Goal: Share content: Share content

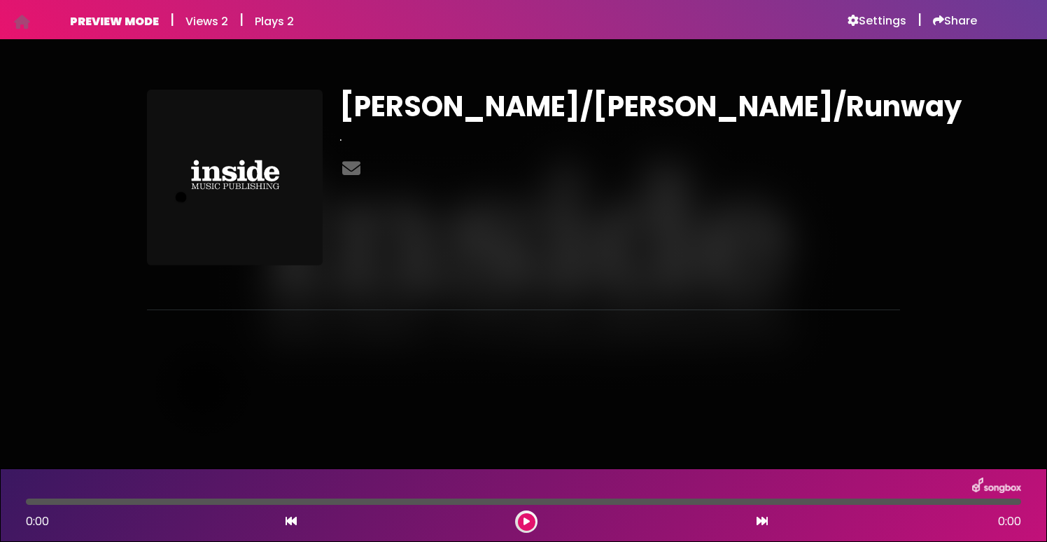
click at [1003, 483] on img at bounding box center [996, 486] width 49 height 18
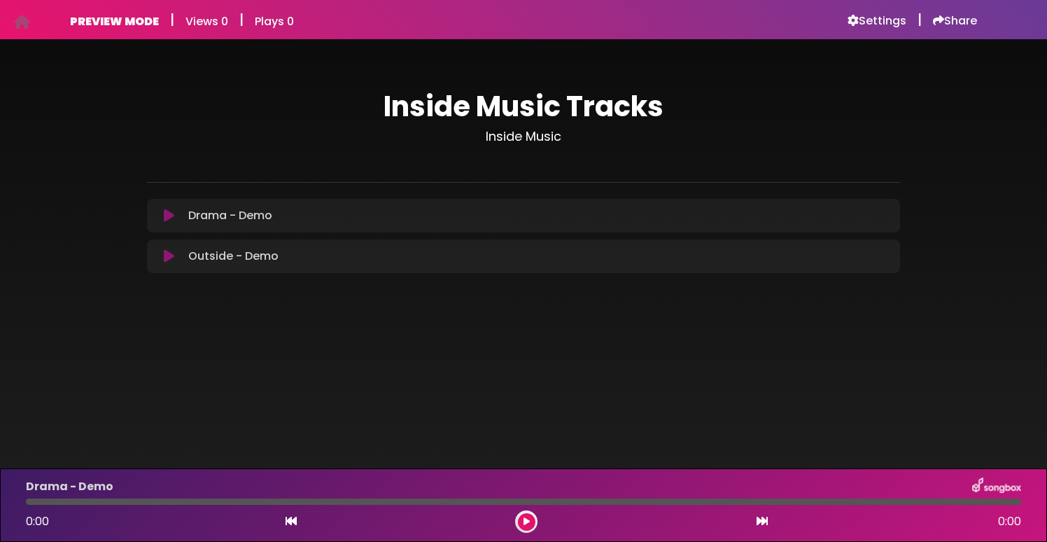
click at [148, 25] on h6 "PREVIEW MODE" at bounding box center [114, 21] width 89 height 13
click at [530, 136] on h3 "Inside Music" at bounding box center [523, 136] width 753 height 15
click at [25, 22] on icon at bounding box center [22, 22] width 16 height 1
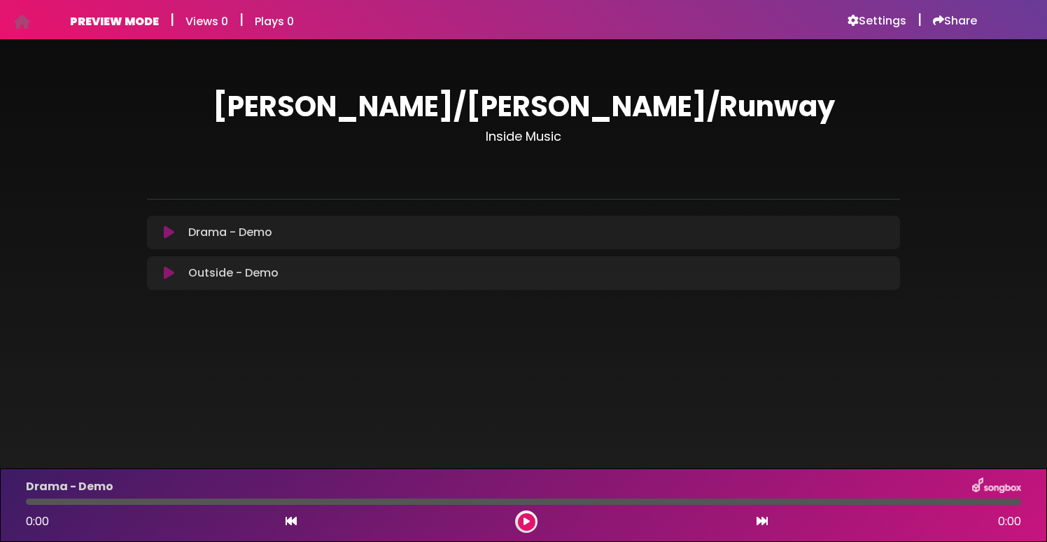
click at [219, 232] on p "Drama - Demo Loading Track..." at bounding box center [230, 232] width 84 height 17
click at [169, 232] on icon at bounding box center [169, 232] width 10 height 14
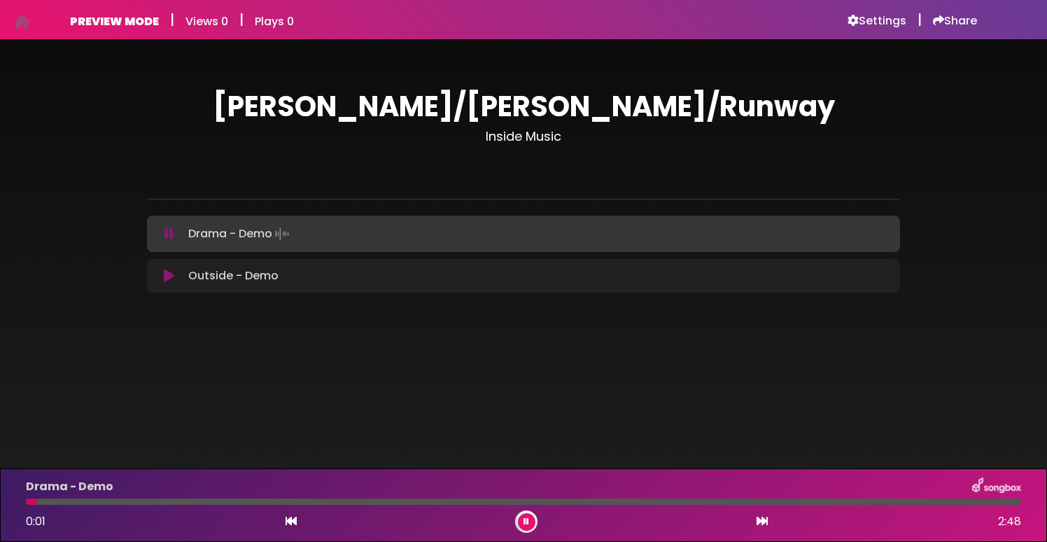
click at [166, 278] on icon at bounding box center [169, 276] width 10 height 14
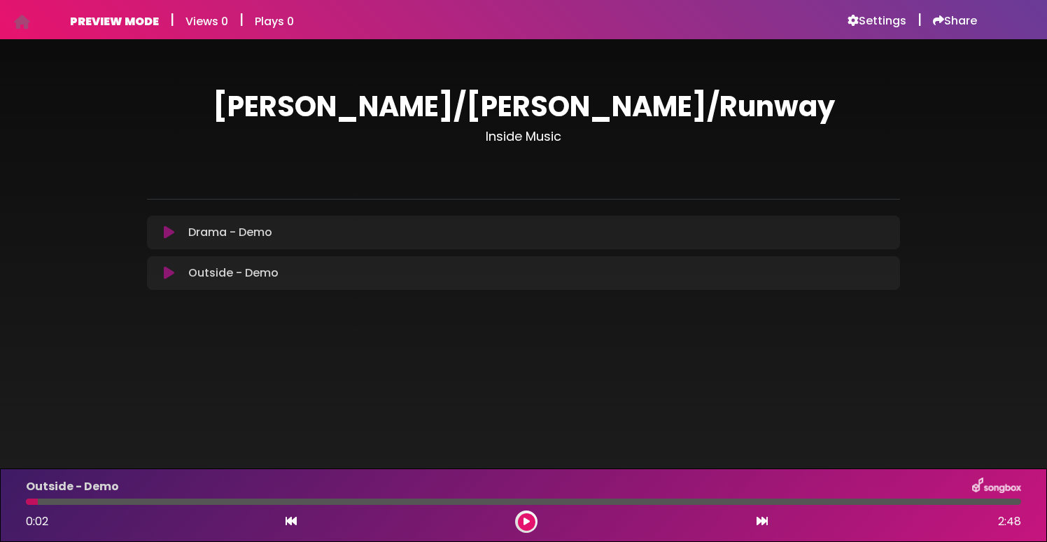
click at [169, 270] on icon at bounding box center [169, 273] width 10 height 14
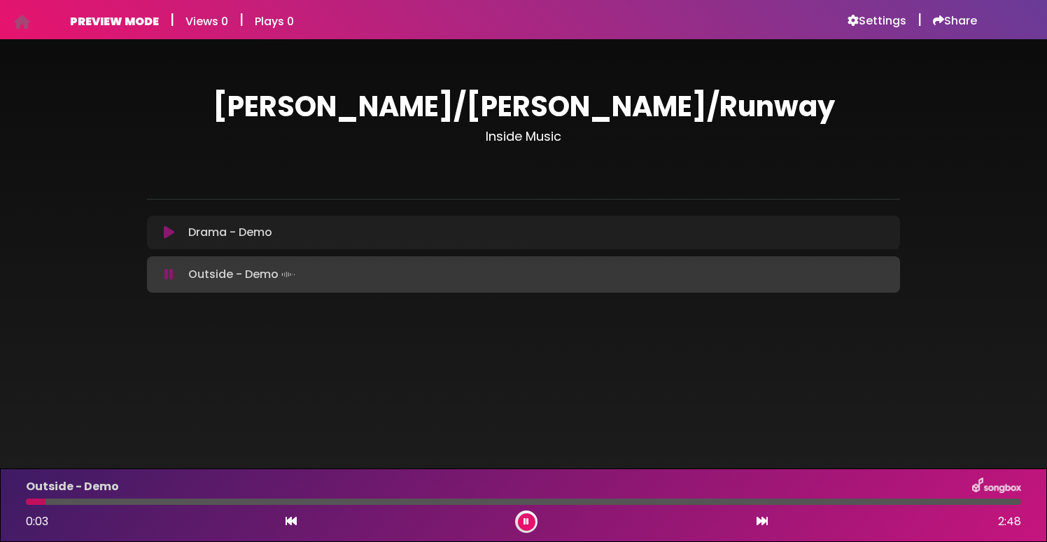
click at [168, 274] on icon at bounding box center [168, 274] width 9 height 14
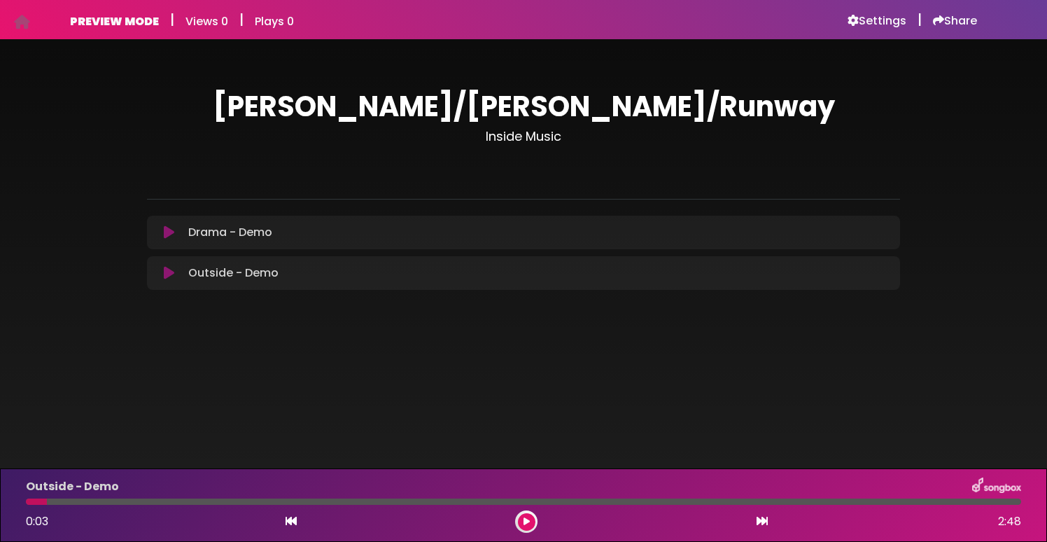
click at [168, 274] on icon at bounding box center [169, 273] width 10 height 14
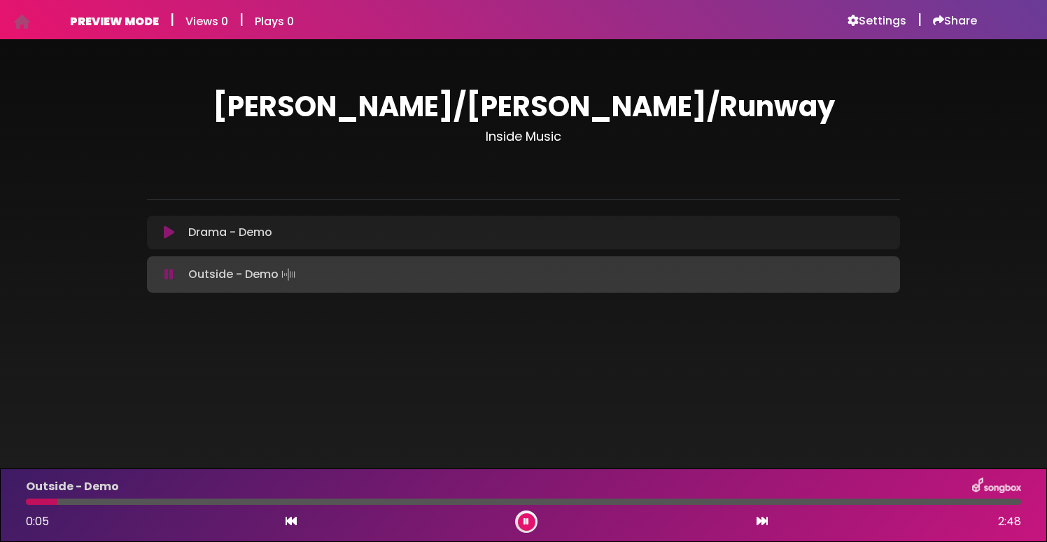
click at [168, 274] on icon at bounding box center [168, 274] width 9 height 14
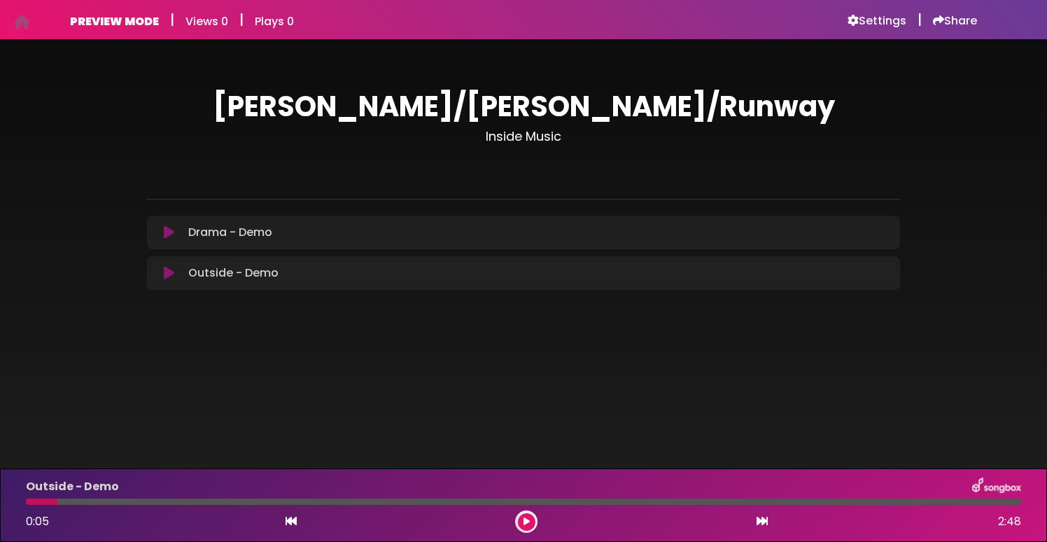
click at [169, 238] on icon at bounding box center [169, 232] width 10 height 14
click at [169, 230] on icon at bounding box center [169, 232] width 10 height 14
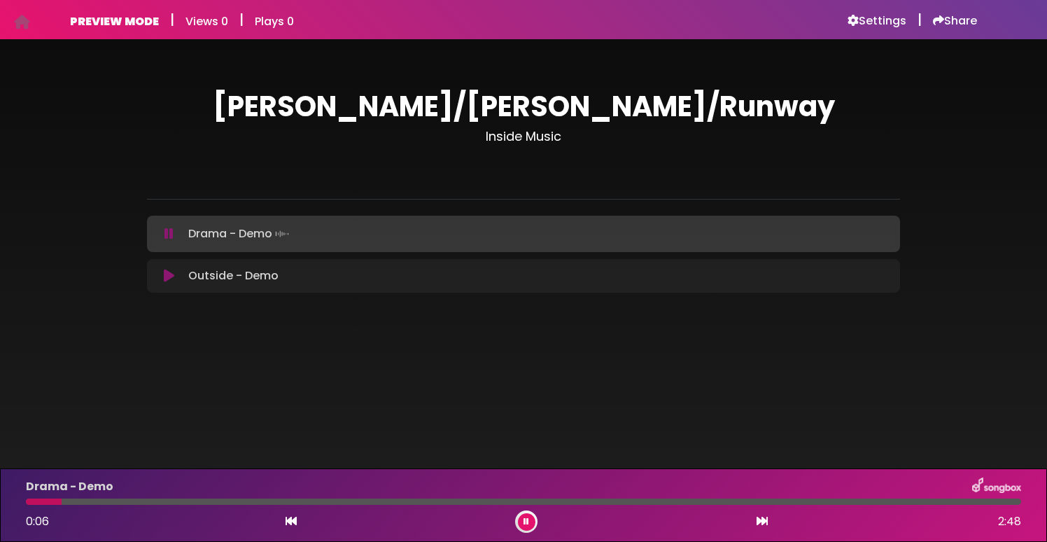
click at [169, 229] on icon at bounding box center [168, 234] width 9 height 14
click at [174, 235] on button at bounding box center [168, 234] width 27 height 14
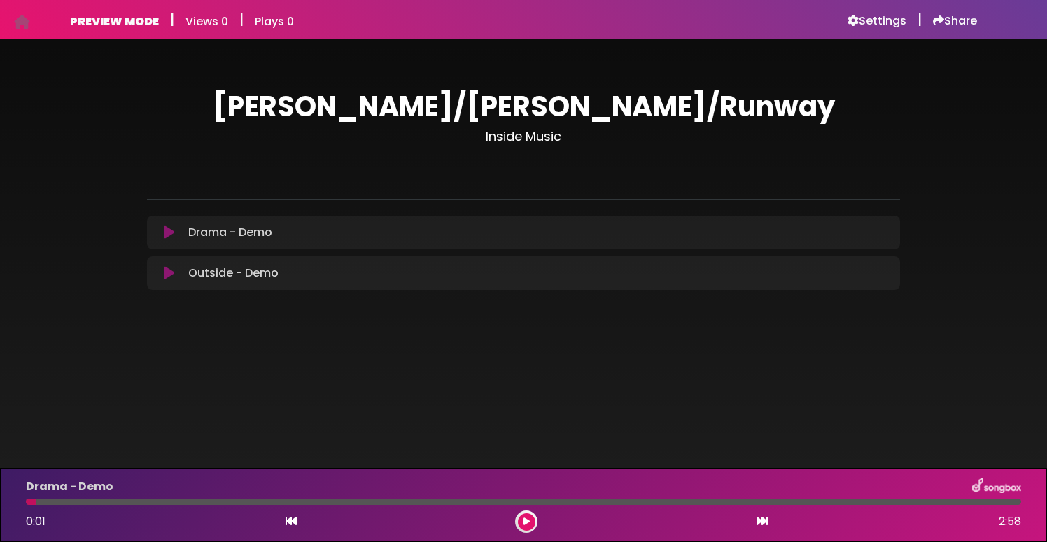
click at [171, 235] on icon at bounding box center [169, 232] width 10 height 14
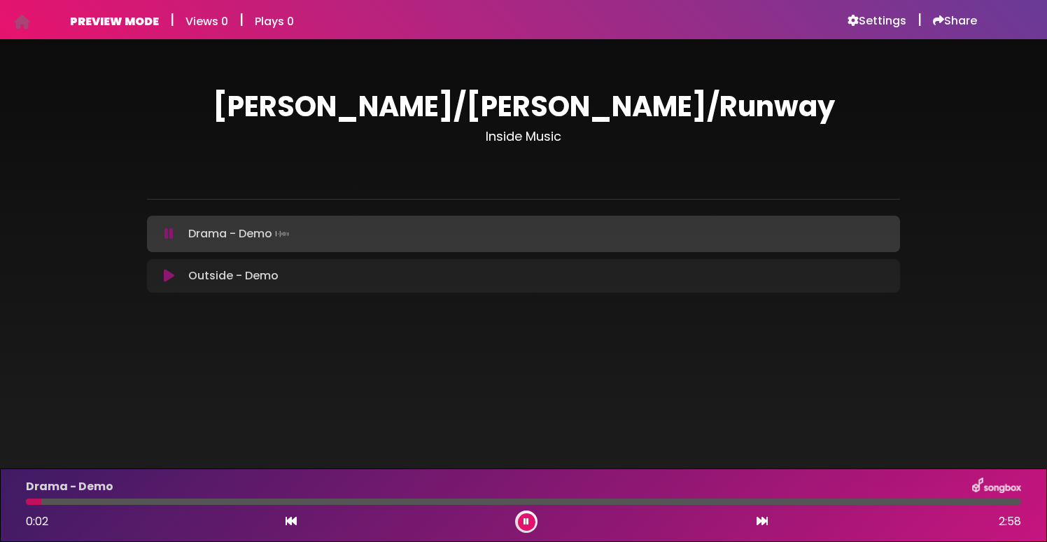
click at [171, 235] on icon at bounding box center [168, 234] width 9 height 14
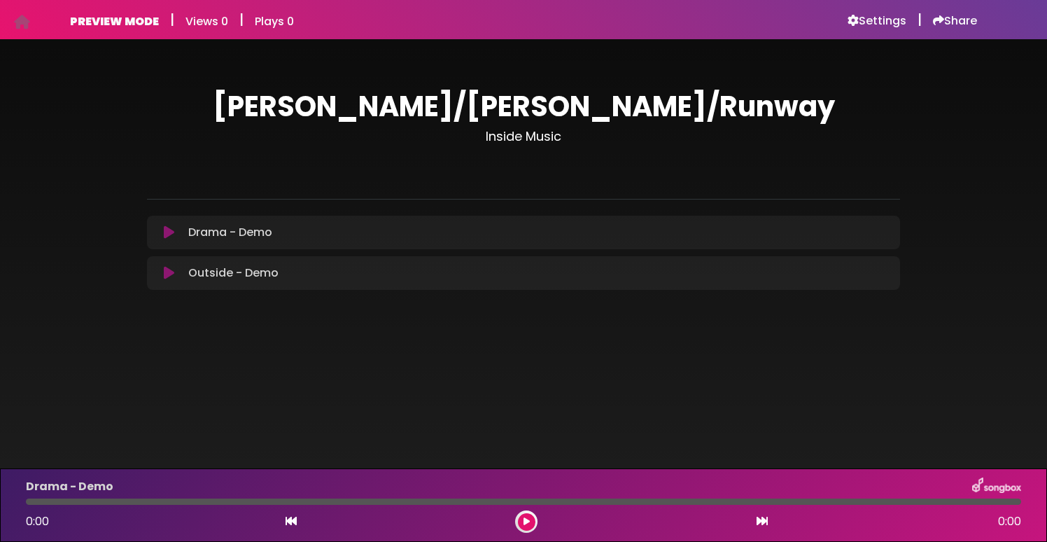
click at [174, 233] on icon at bounding box center [169, 232] width 10 height 14
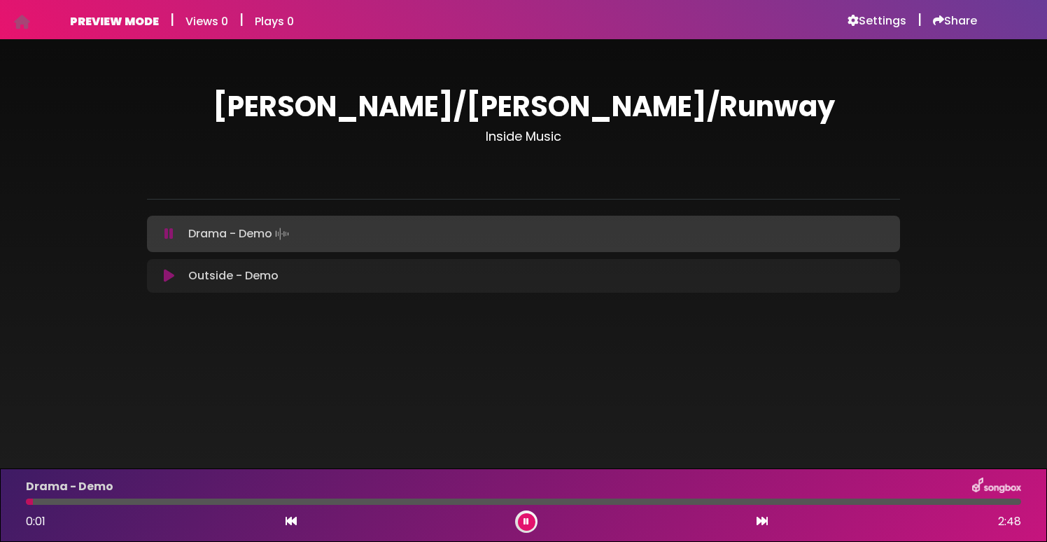
click at [172, 279] on icon at bounding box center [169, 276] width 10 height 14
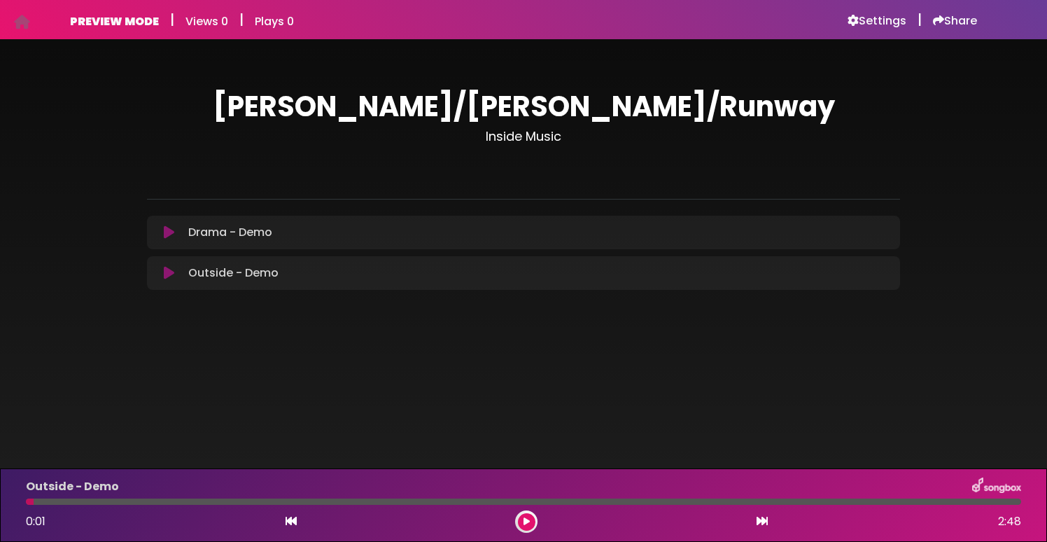
click at [169, 273] on icon at bounding box center [169, 273] width 10 height 14
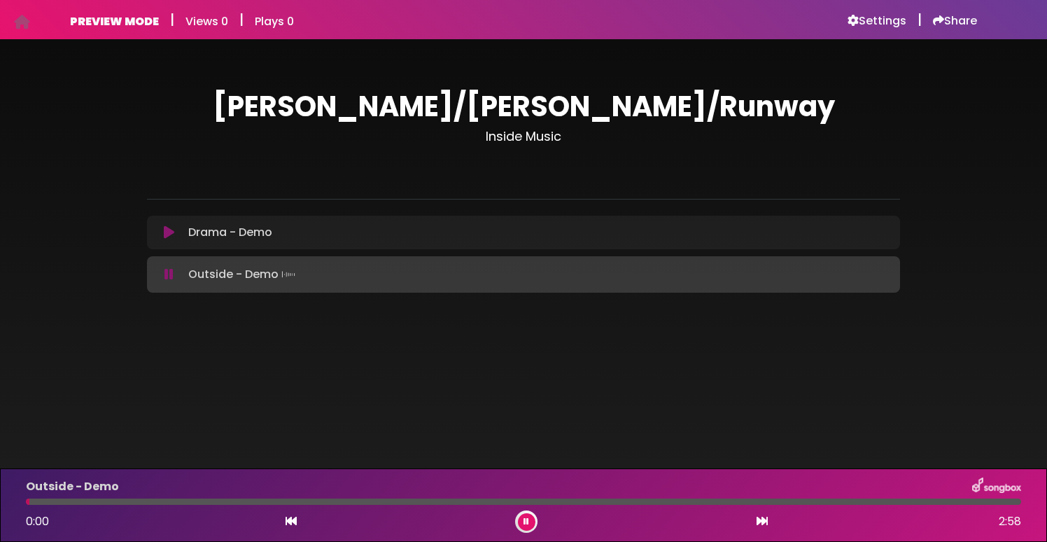
click at [169, 273] on icon at bounding box center [168, 274] width 9 height 14
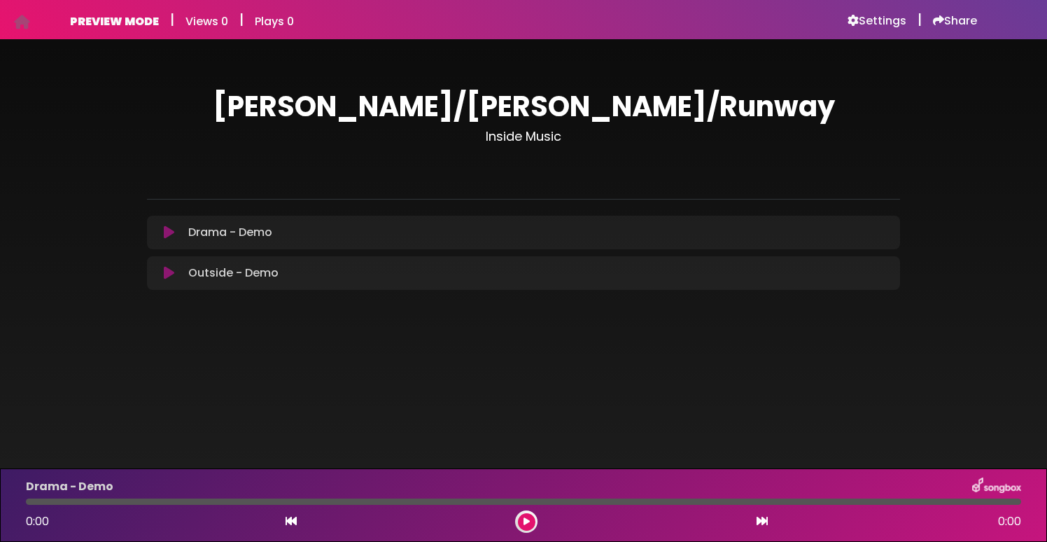
click at [120, 18] on h6 "PREVIEW MODE" at bounding box center [114, 21] width 89 height 13
click at [866, 21] on h6 "Settings" at bounding box center [876, 21] width 59 height 14
click at [954, 16] on h6 "Share" at bounding box center [955, 21] width 44 height 14
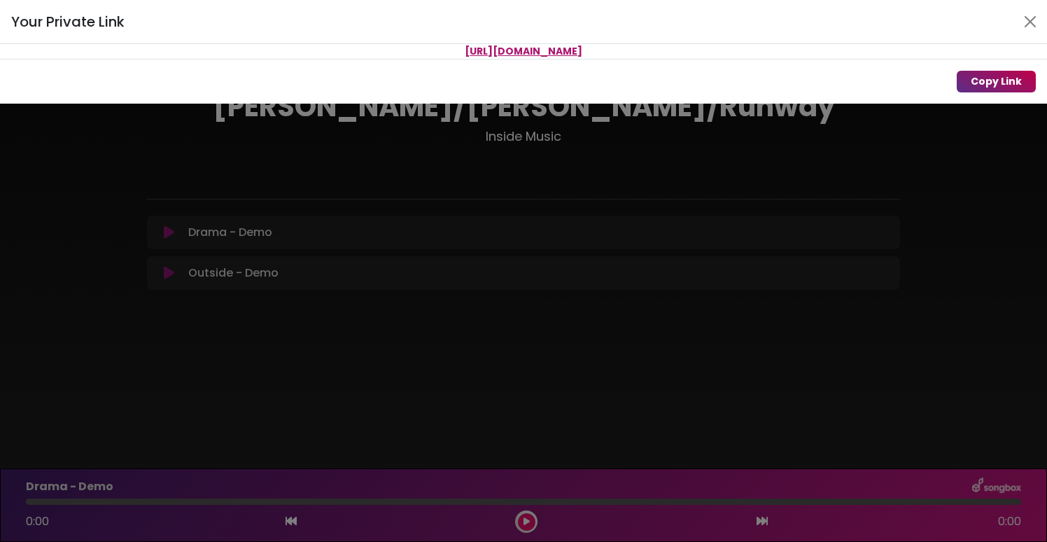
click at [978, 80] on button "Copy Link" at bounding box center [995, 82] width 79 height 22
click at [780, 188] on div "Your Private Link https://songbox.com/s/e1572121-1c89-4864-91bb-53b3cebd9304 Co…" at bounding box center [523, 271] width 1047 height 542
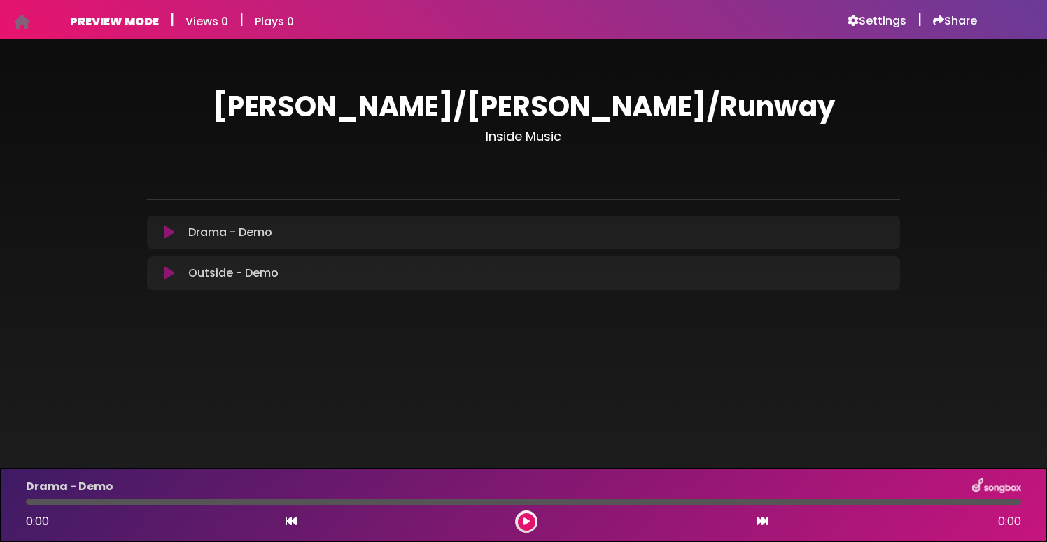
click at [19, 22] on icon at bounding box center [22, 22] width 16 height 1
click at [17, 22] on icon at bounding box center [22, 22] width 16 height 1
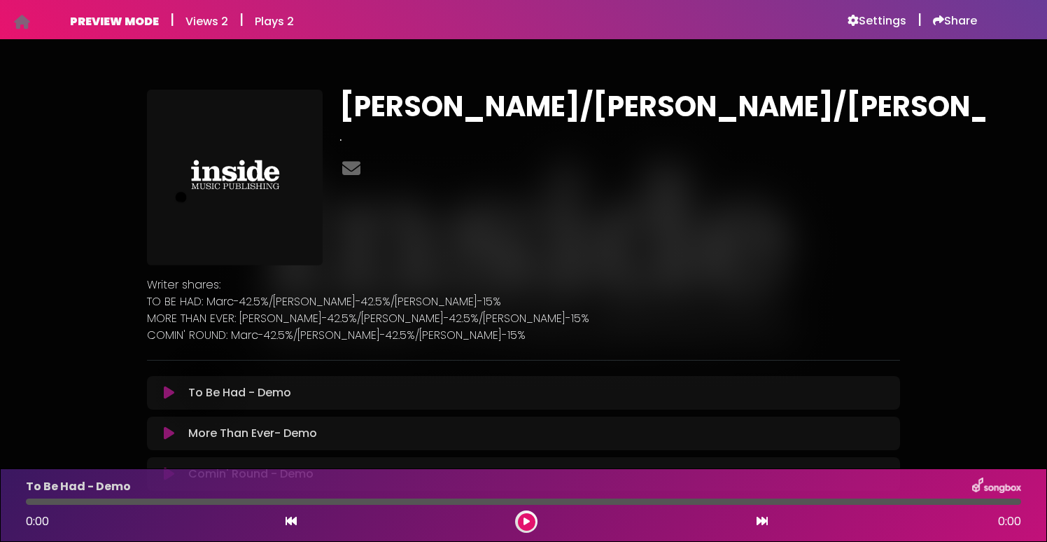
click at [21, 22] on icon at bounding box center [22, 22] width 16 height 1
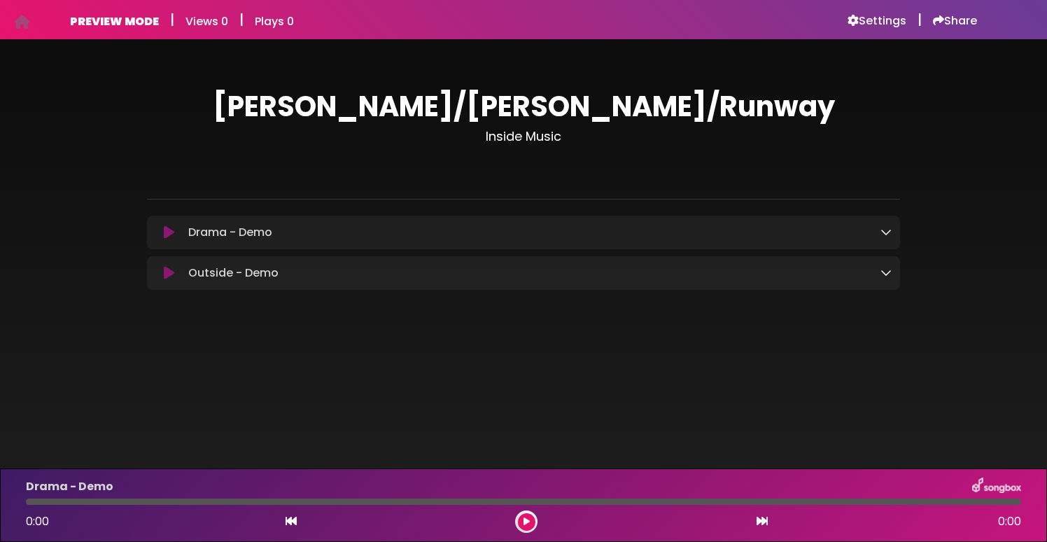
click at [885, 236] on icon at bounding box center [885, 231] width 11 height 11
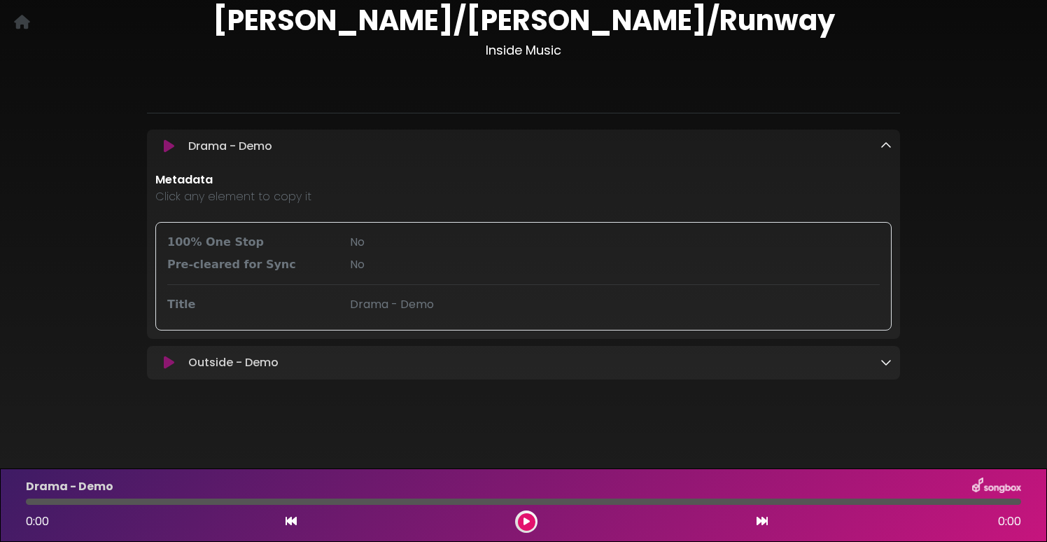
click at [888, 144] on icon at bounding box center [885, 145] width 11 height 11
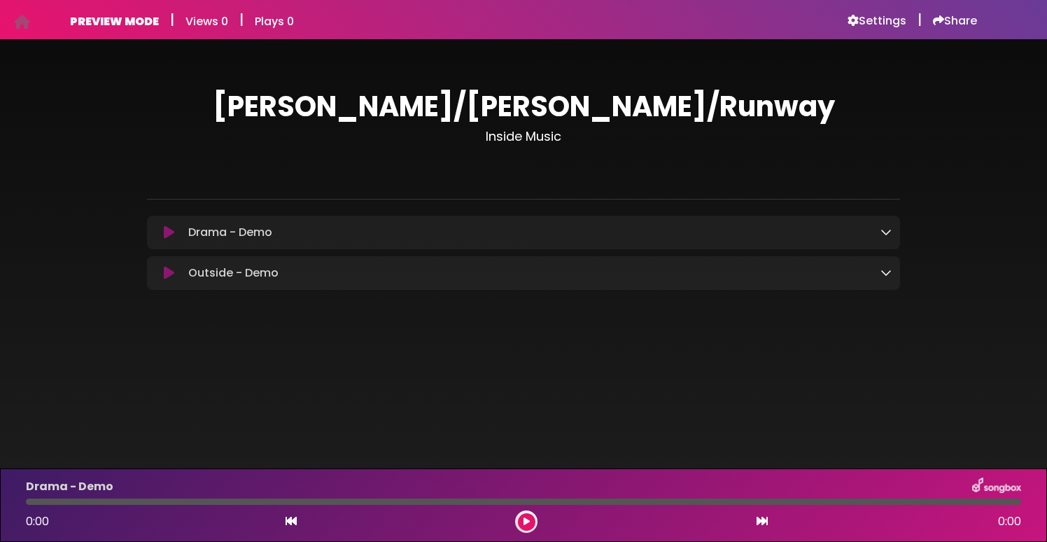
click at [888, 277] on icon at bounding box center [885, 272] width 11 height 11
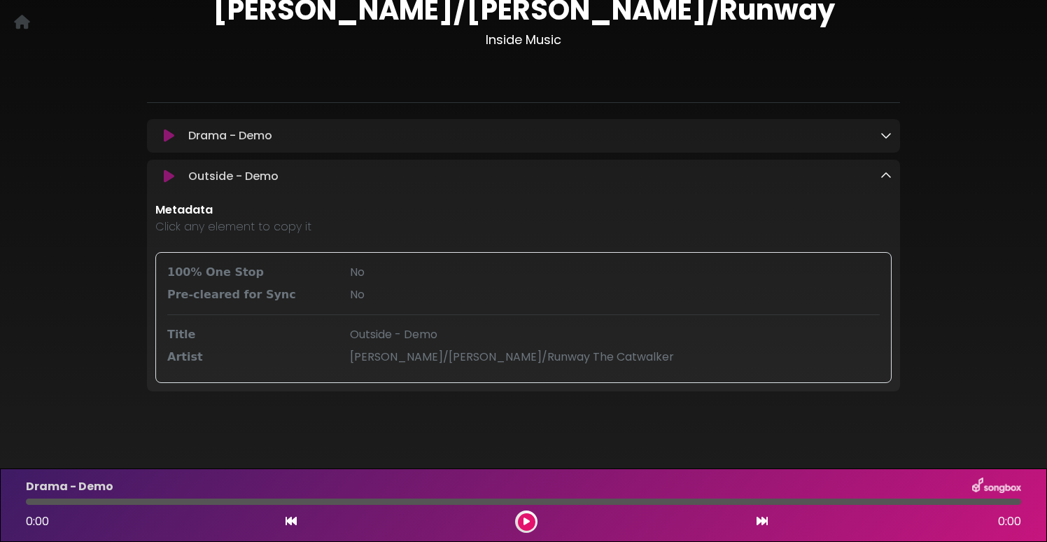
scroll to position [110, 0]
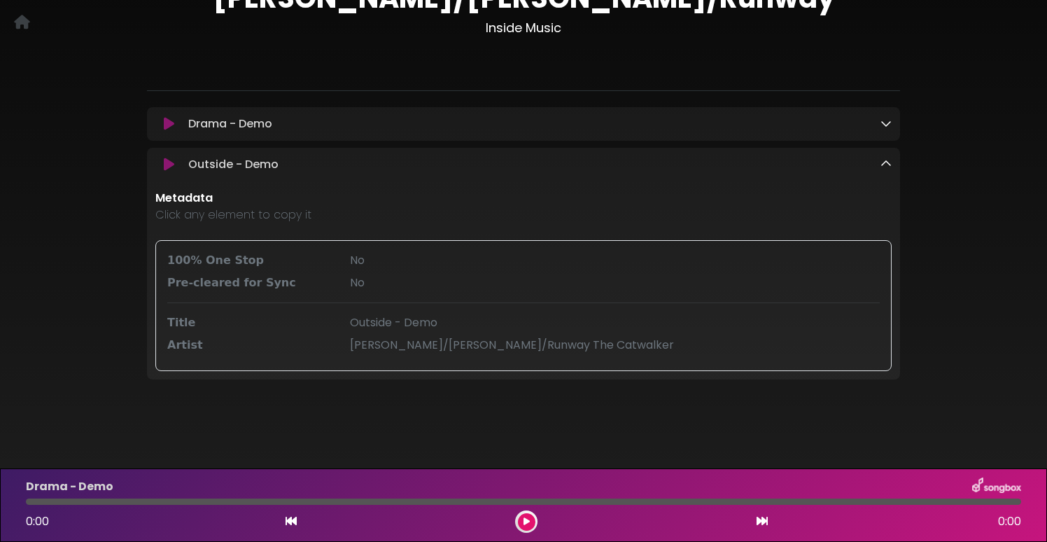
click at [890, 166] on icon at bounding box center [885, 163] width 11 height 11
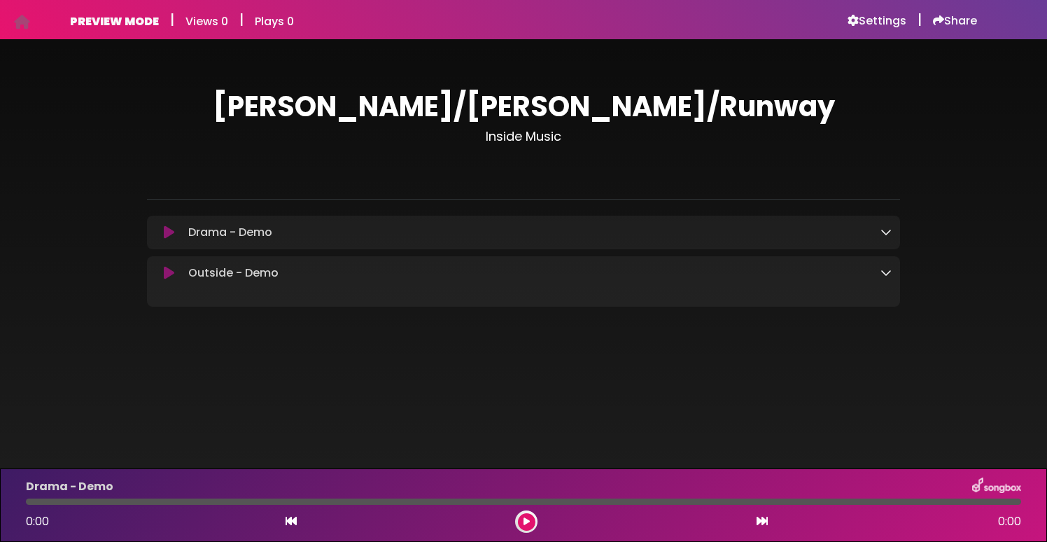
scroll to position [0, 0]
click at [23, 14] on link at bounding box center [22, 22] width 16 height 17
click at [884, 281] on div at bounding box center [885, 272] width 11 height 17
click at [889, 272] on icon at bounding box center [885, 272] width 11 height 11
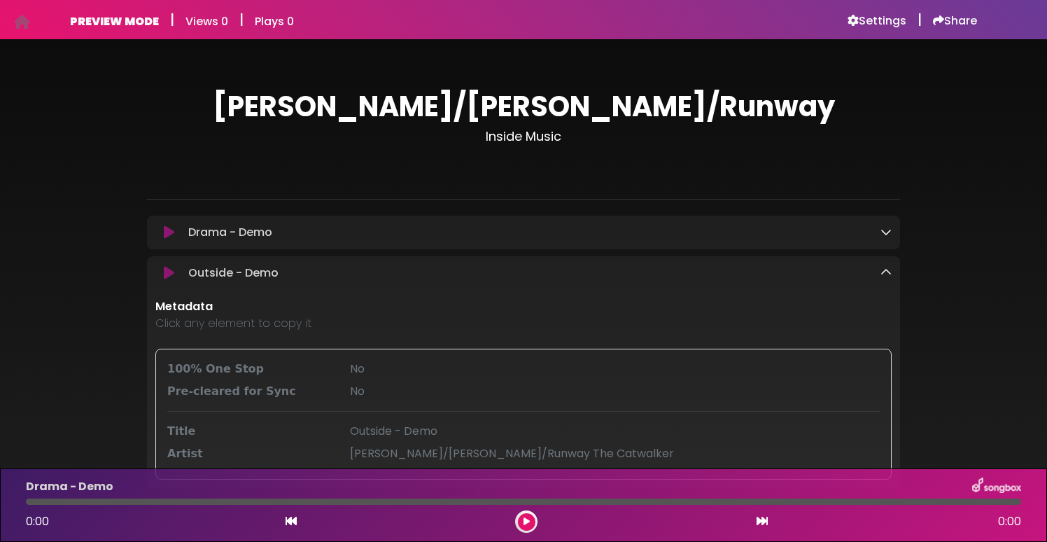
scroll to position [110, 0]
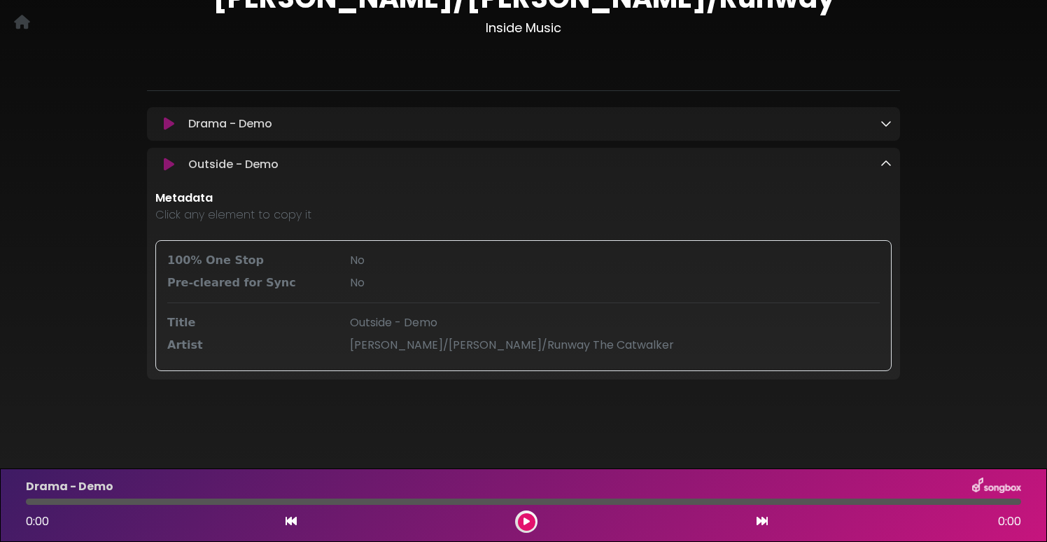
click at [886, 165] on icon at bounding box center [885, 163] width 11 height 11
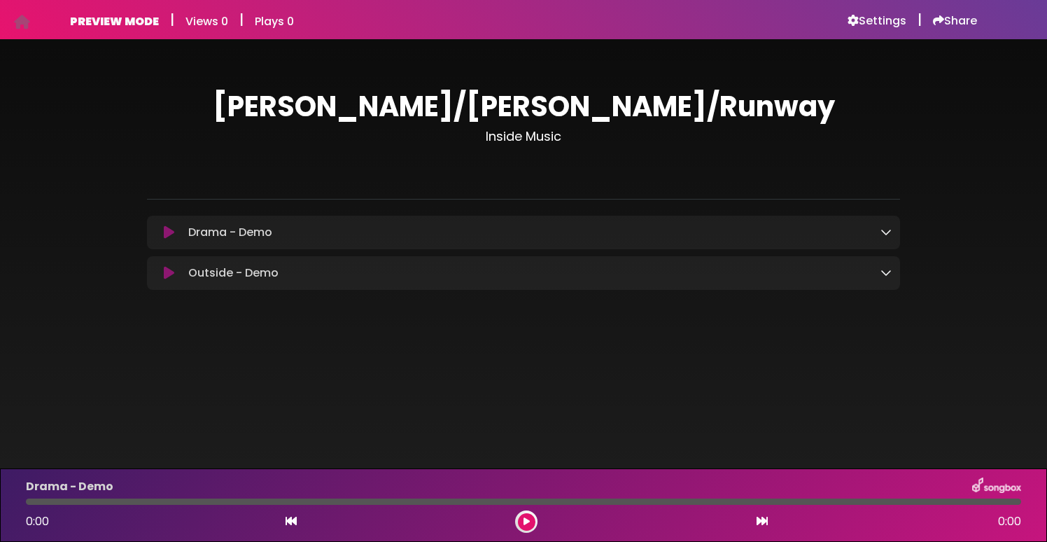
click at [10, 20] on div "PREVIEW MODE | Views 0 | Plays 0 Settings | Share | |" at bounding box center [523, 19] width 1047 height 39
click at [21, 22] on icon at bounding box center [22, 22] width 16 height 1
click at [950, 26] on h6 "Share" at bounding box center [955, 21] width 44 height 14
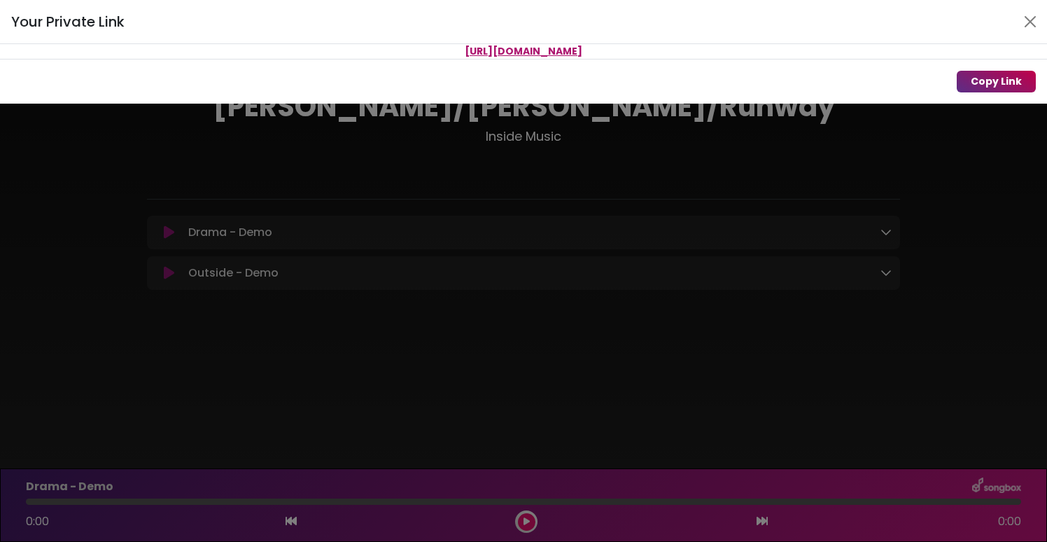
click at [981, 80] on button "Copy Link" at bounding box center [995, 82] width 79 height 22
click at [509, 164] on div "Your Private Link [URL][DOMAIN_NAME] Copy Link" at bounding box center [523, 271] width 1047 height 542
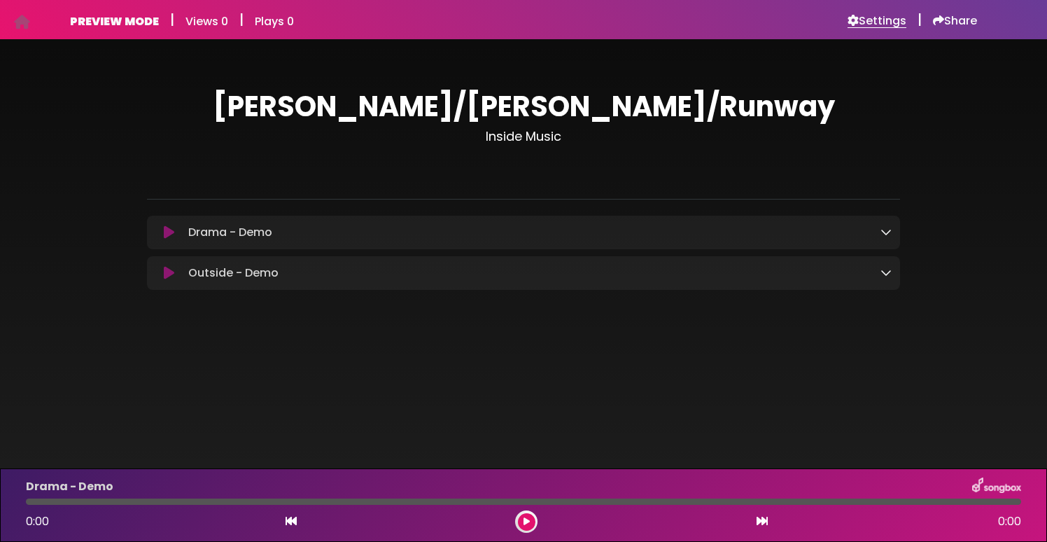
click at [884, 24] on h6 "Settings" at bounding box center [876, 21] width 59 height 14
click at [950, 17] on h6 "Share" at bounding box center [955, 21] width 44 height 14
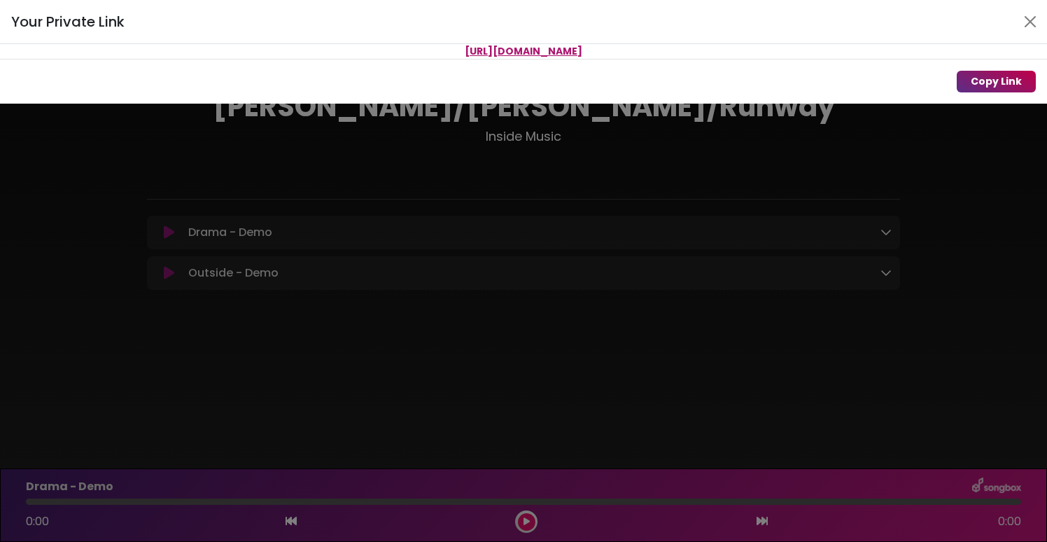
click at [974, 78] on button "Copy Link" at bounding box center [995, 82] width 79 height 22
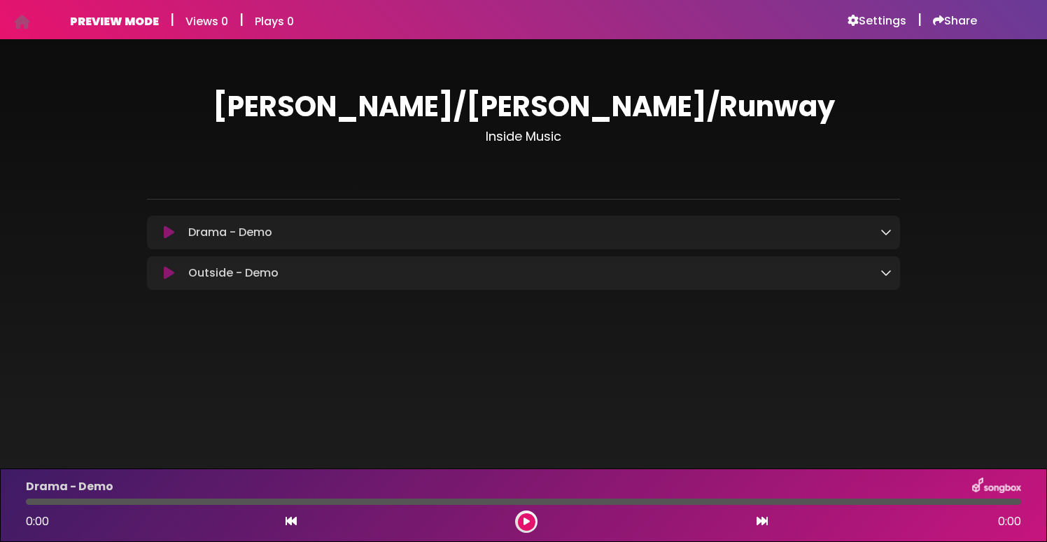
click at [889, 278] on icon at bounding box center [885, 272] width 11 height 11
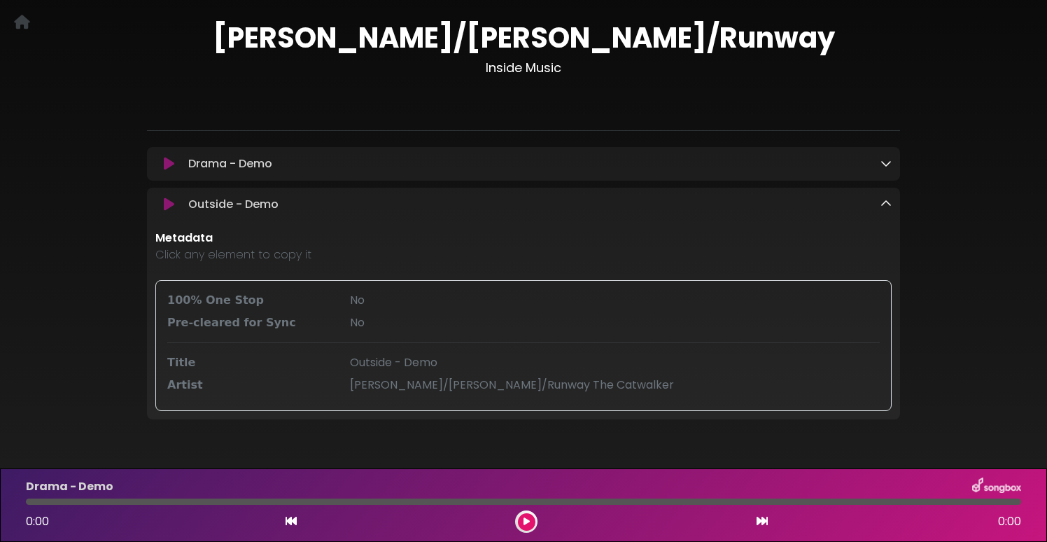
scroll to position [110, 0]
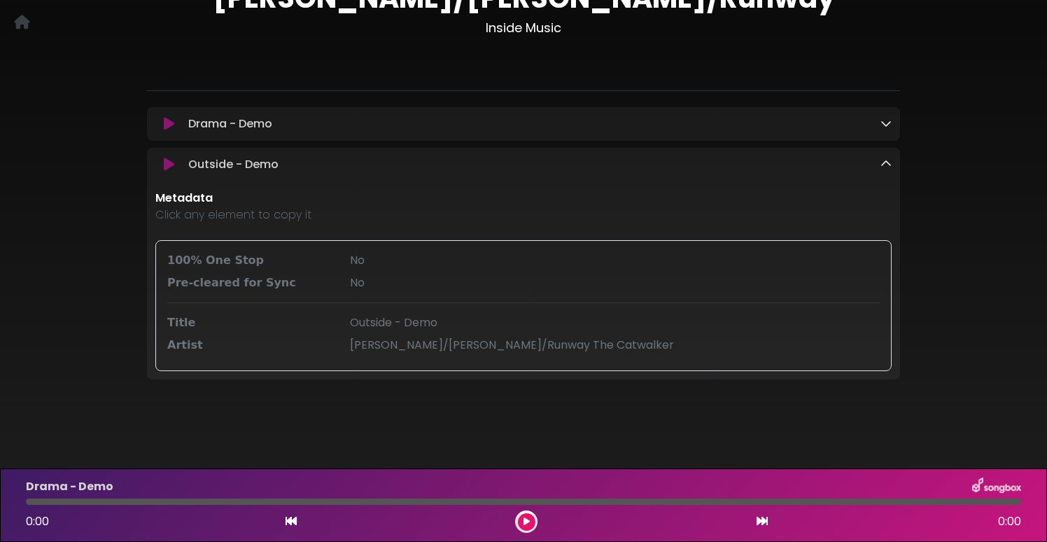
click at [441, 348] on span "[PERSON_NAME]/[PERSON_NAME]/Runway The Catwalker" at bounding box center [512, 345] width 324 height 16
click at [255, 212] on p "Click any element to copy it" at bounding box center [523, 214] width 736 height 17
click at [884, 165] on icon at bounding box center [885, 163] width 11 height 11
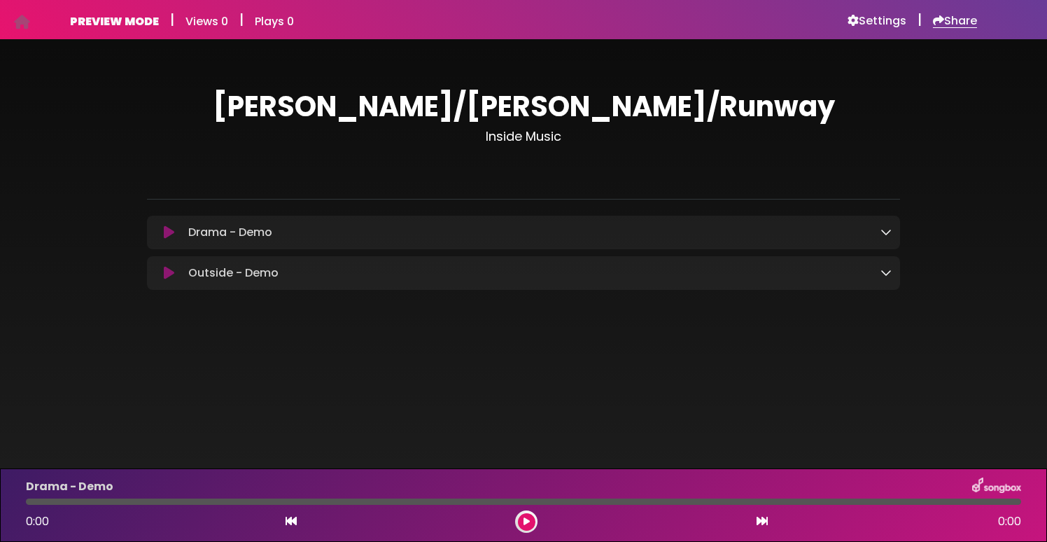
click at [952, 21] on h6 "Share" at bounding box center [955, 21] width 44 height 14
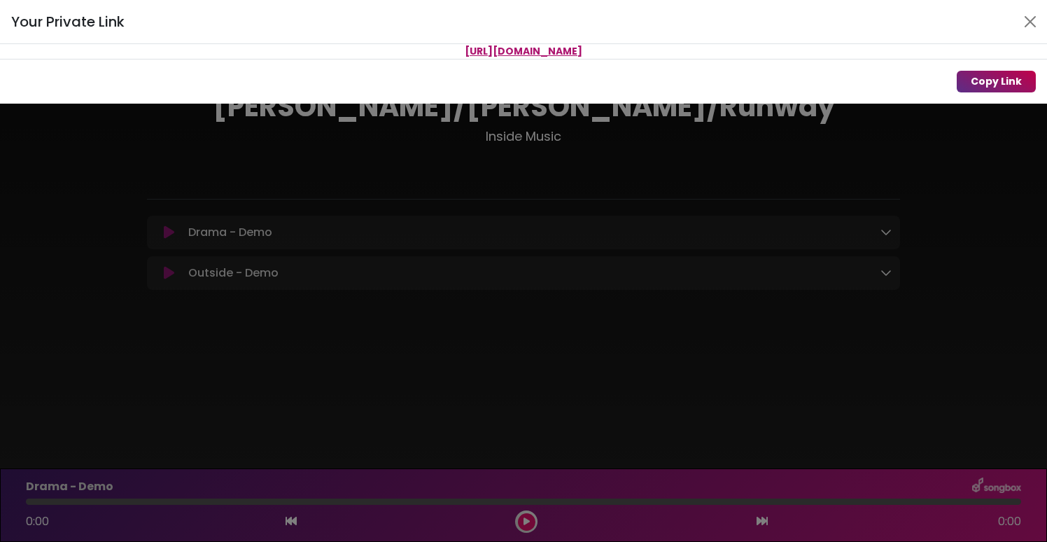
click at [991, 80] on button "Copy Link" at bounding box center [995, 82] width 79 height 22
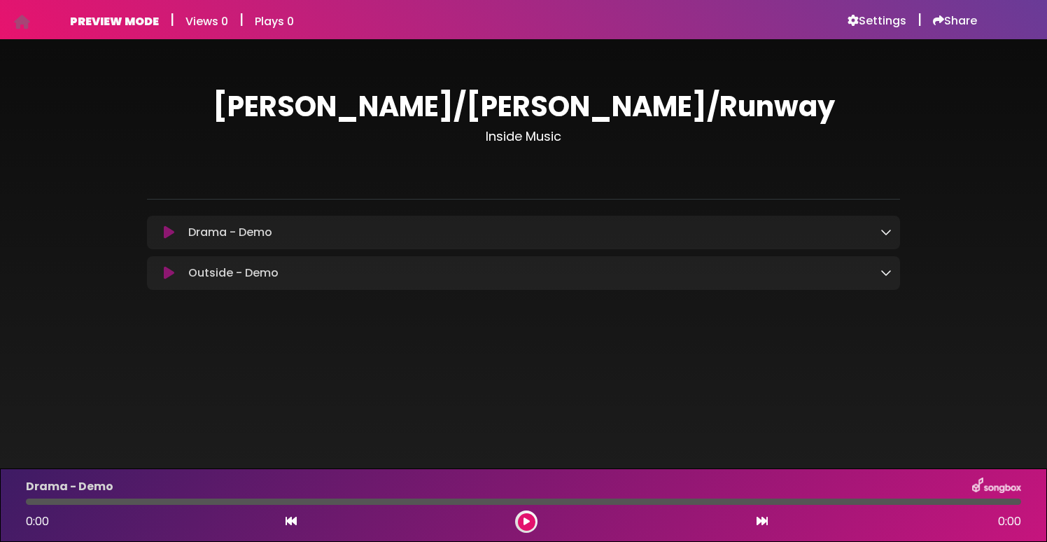
click at [883, 234] on icon at bounding box center [885, 231] width 11 height 11
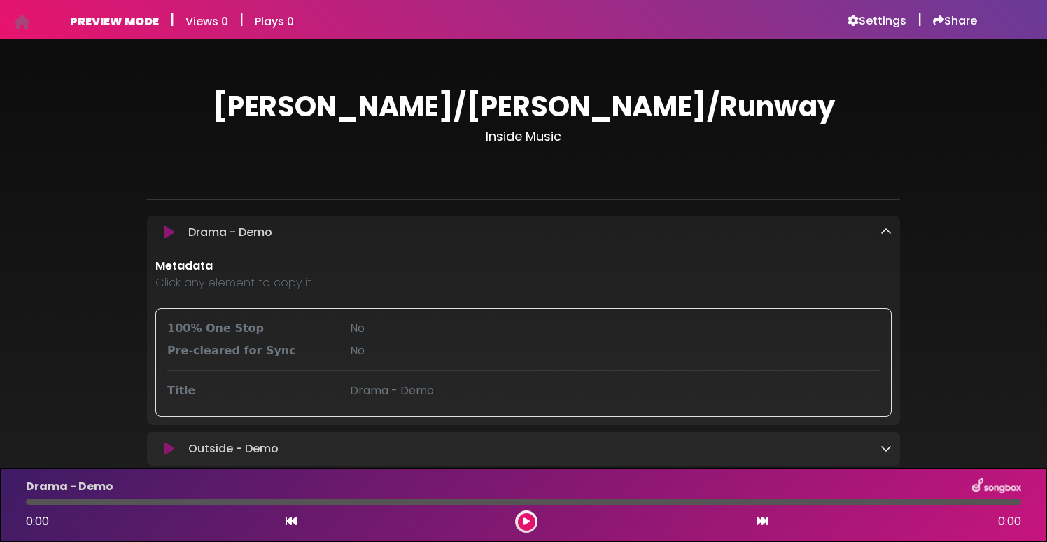
click at [881, 234] on icon at bounding box center [885, 231] width 11 height 11
